Goal: Task Accomplishment & Management: Use online tool/utility

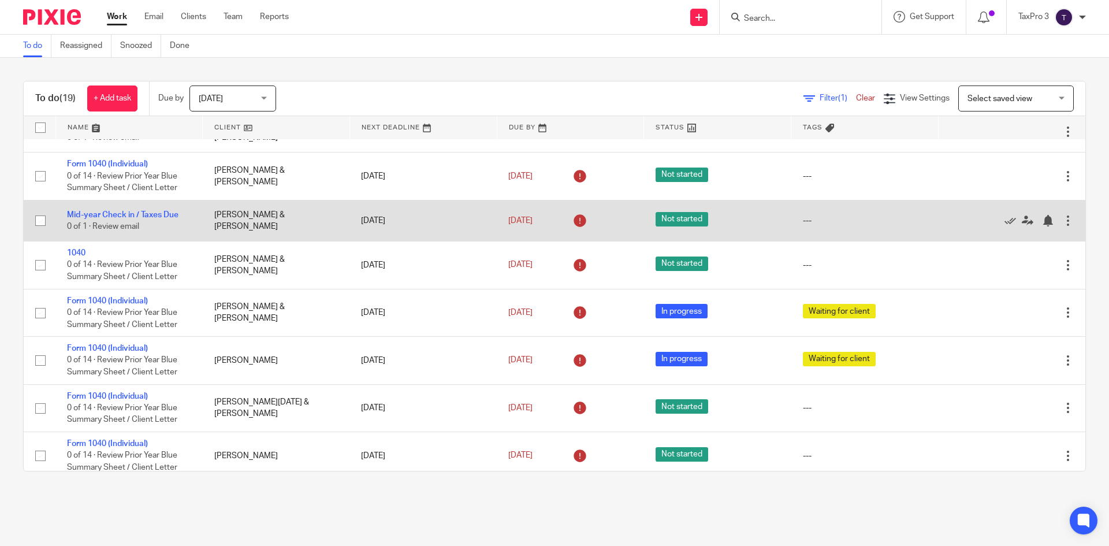
scroll to position [470, 0]
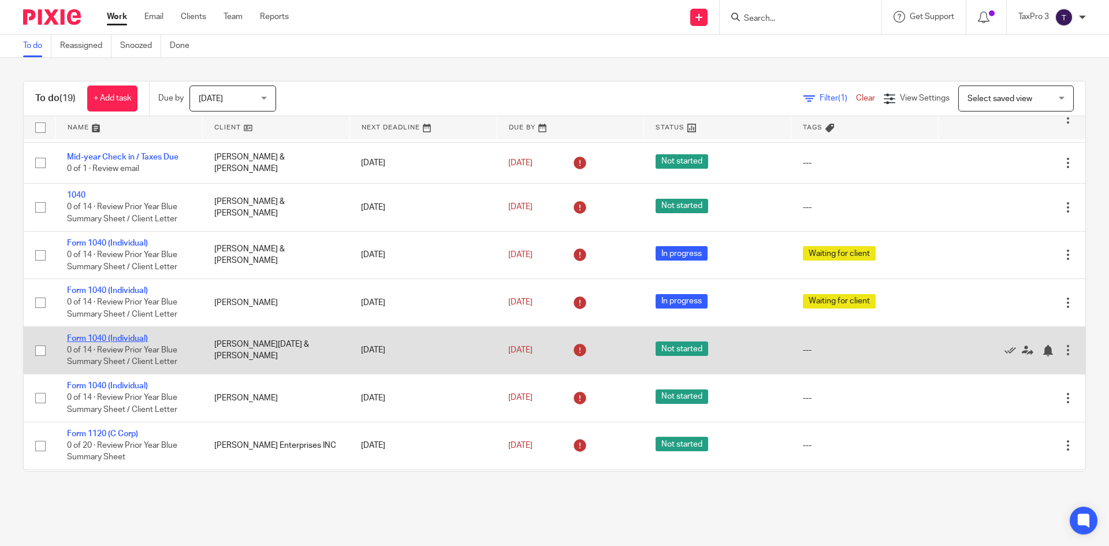
click at [112, 343] on link "Form 1040 (Individual)" at bounding box center [107, 338] width 81 height 8
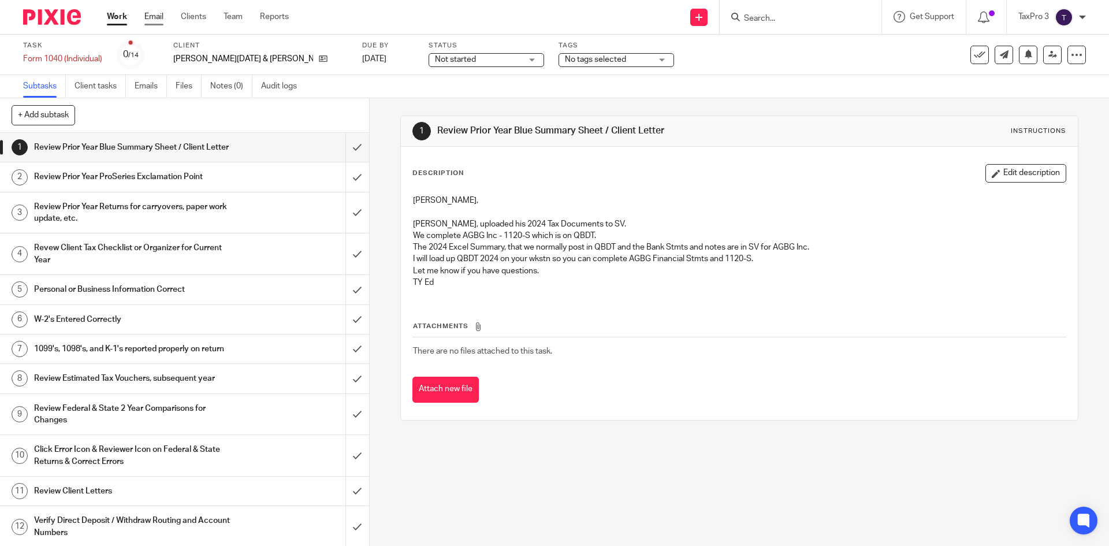
click at [148, 18] on link "Email" at bounding box center [153, 17] width 19 height 12
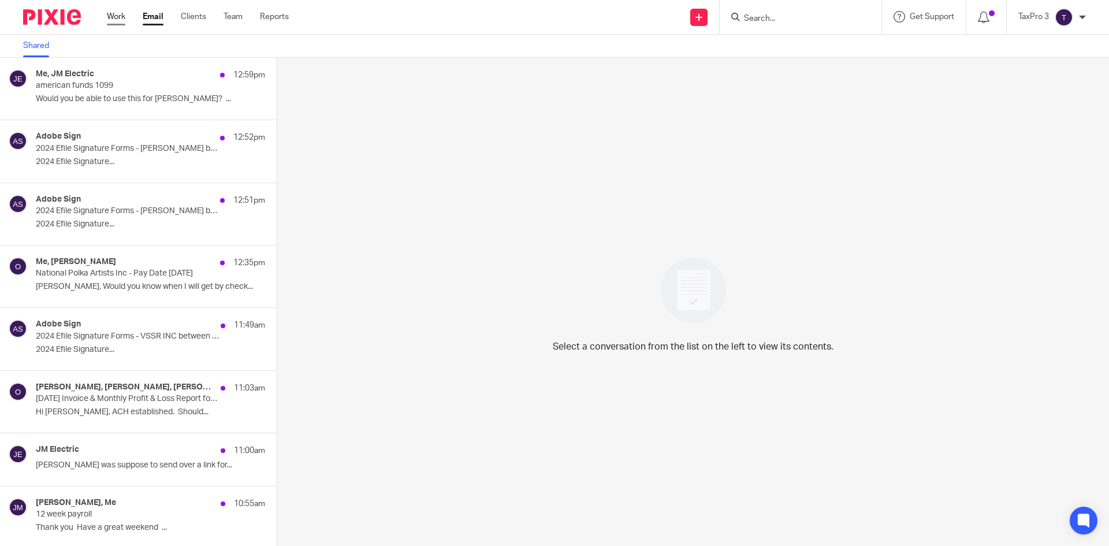
click at [121, 16] on link "Work" at bounding box center [116, 17] width 18 height 12
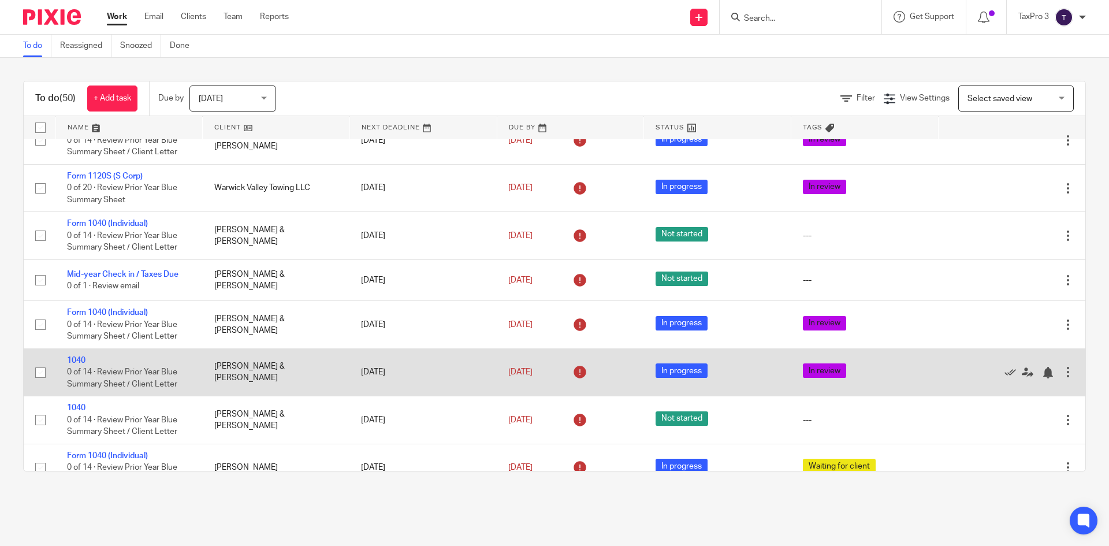
scroll to position [1964, 0]
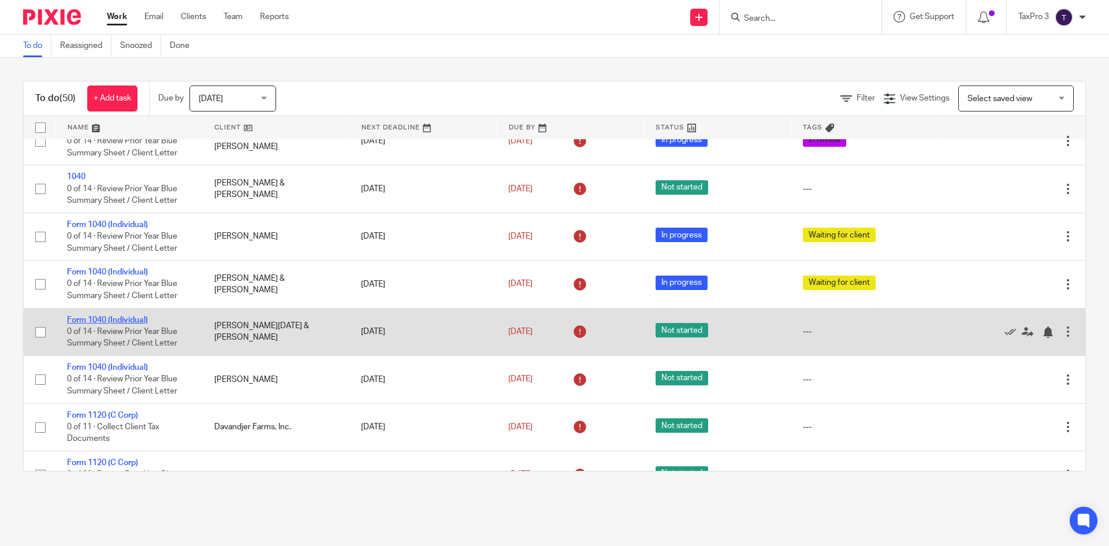
click at [105, 324] on link "Form 1040 (Individual)" at bounding box center [107, 320] width 81 height 8
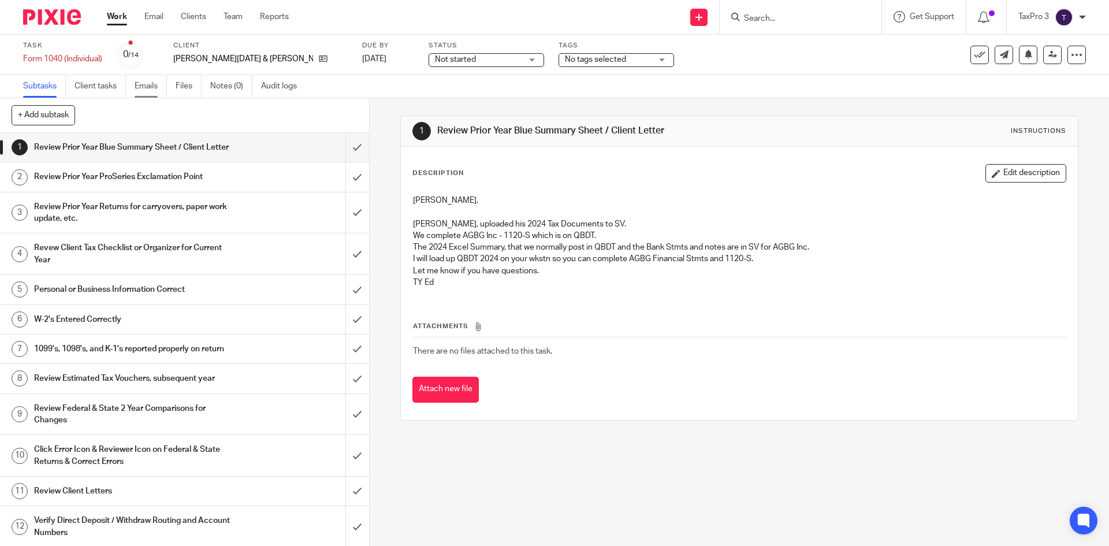
click at [139, 90] on link "Emails" at bounding box center [151, 86] width 32 height 23
